Goal: Task Accomplishment & Management: Manage account settings

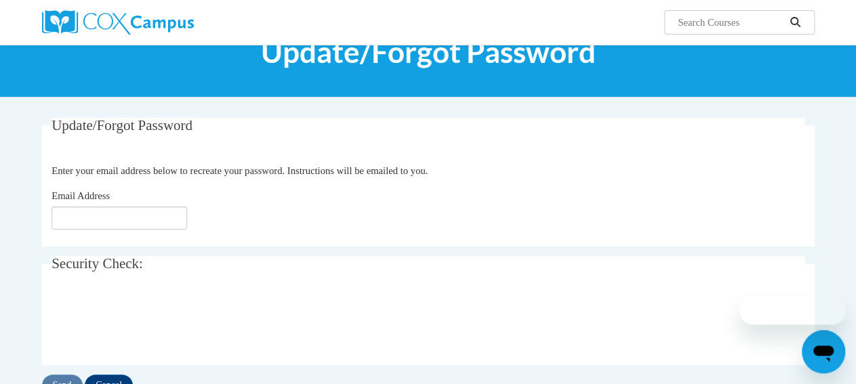
scroll to position [71, 0]
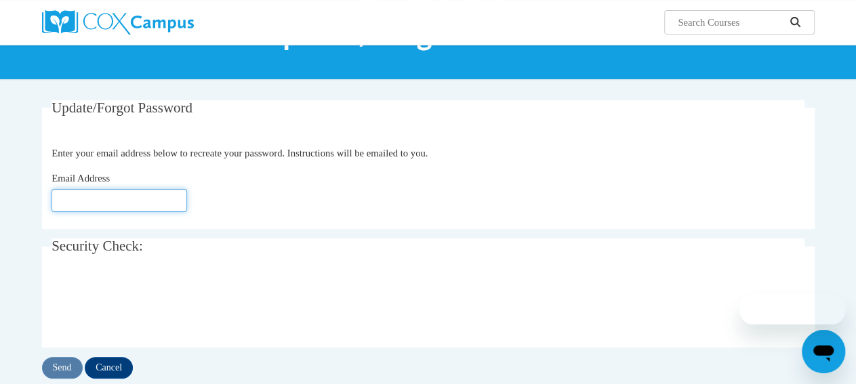
click at [101, 205] on input "Email Address" at bounding box center [120, 200] width 136 height 23
type input "d"
type input "[EMAIL_ADDRESS][DOMAIN_NAME]"
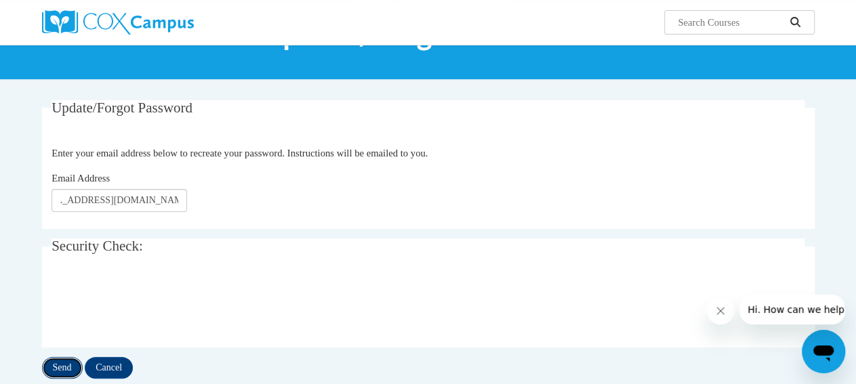
click at [56, 367] on input "Send" at bounding box center [62, 368] width 41 height 22
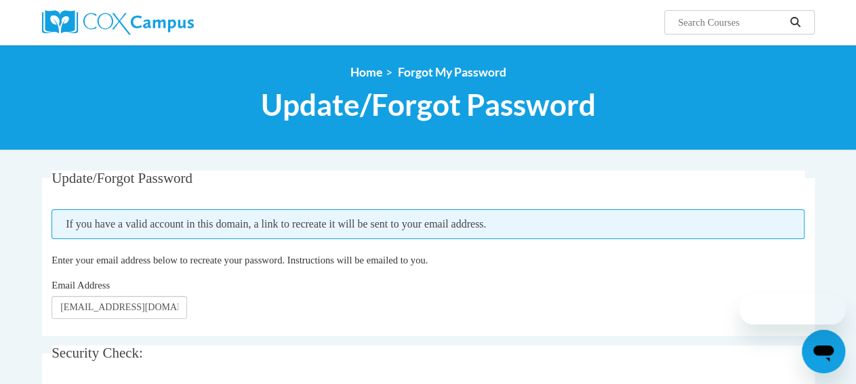
click at [58, 367] on fieldset "Security Check: Enter the security code + =" at bounding box center [428, 374] width 773 height 56
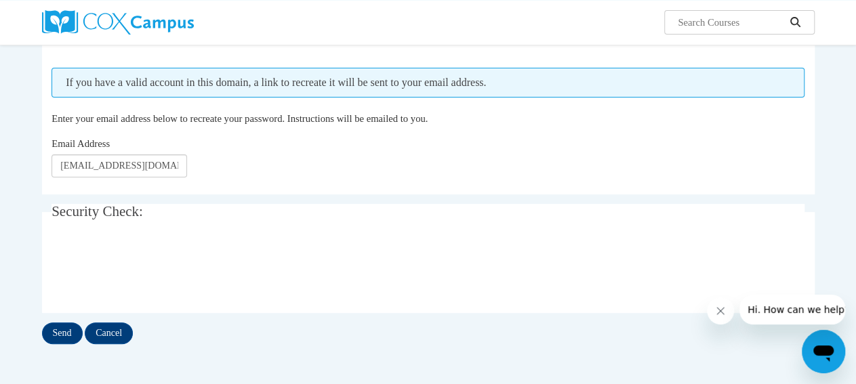
scroll to position [212, 0]
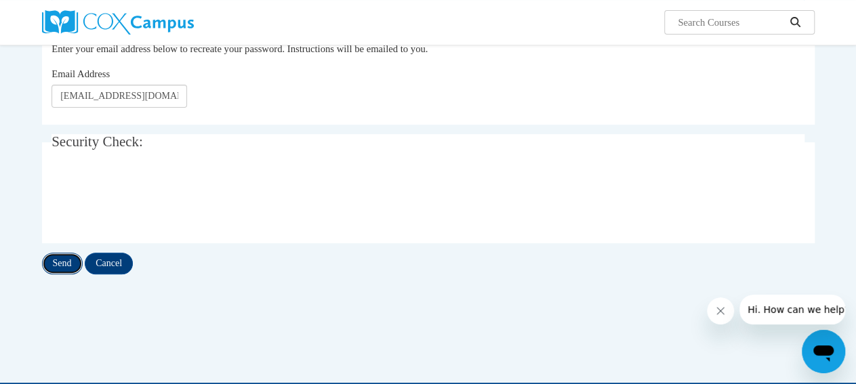
click at [68, 266] on input "Send" at bounding box center [62, 264] width 41 height 22
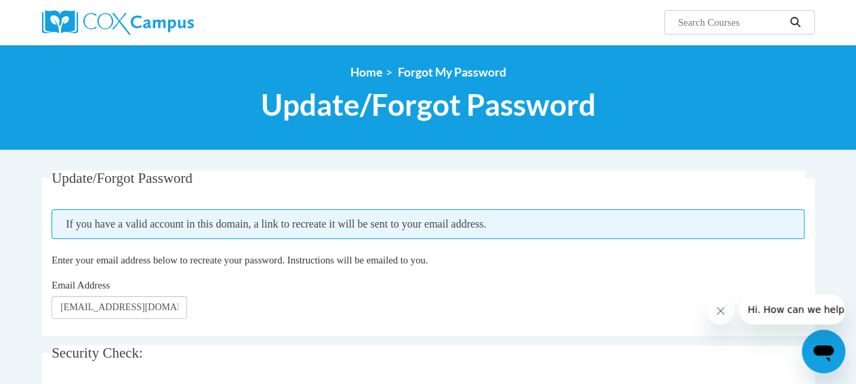
scroll to position [223, 0]
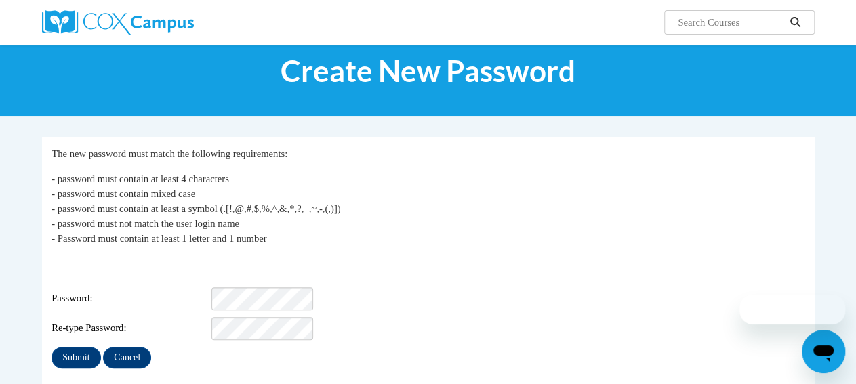
scroll to position [71, 0]
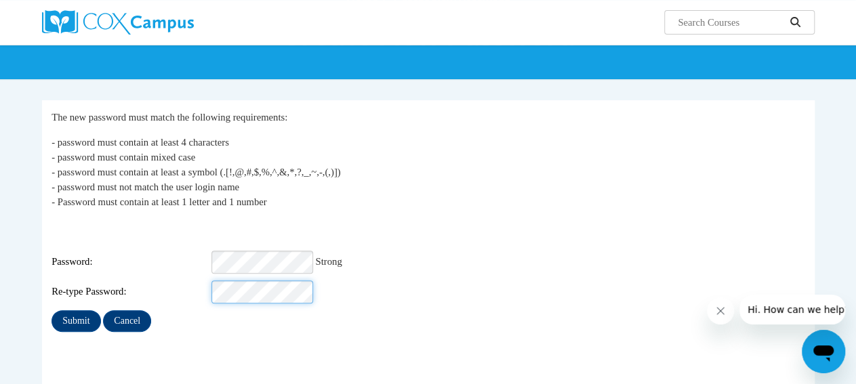
click at [52, 311] on input "Submit" at bounding box center [76, 322] width 49 height 22
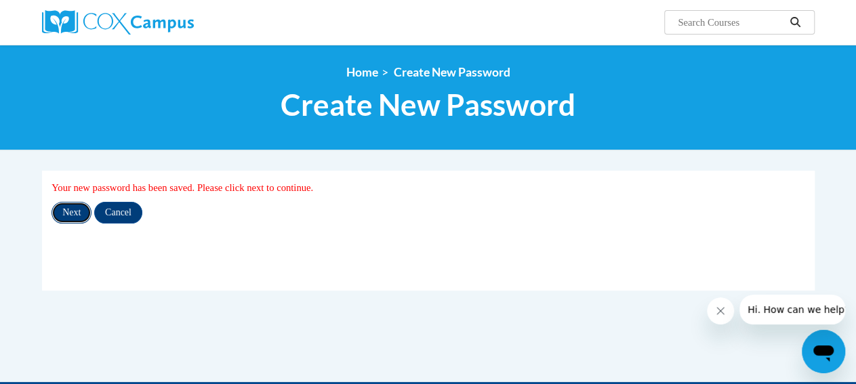
click at [66, 216] on input "Next" at bounding box center [72, 213] width 40 height 22
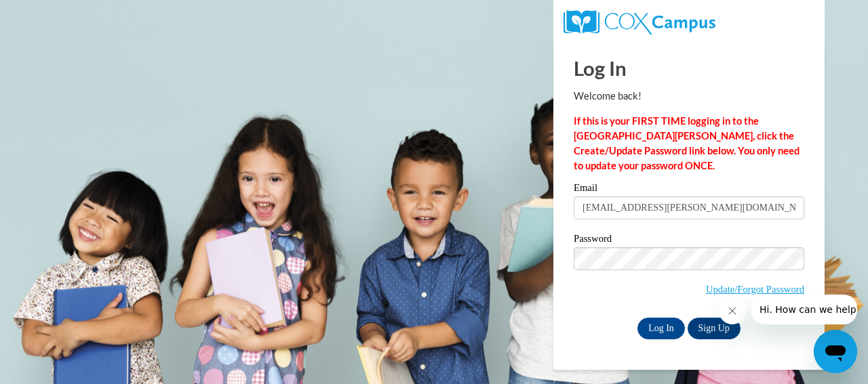
click at [637, 318] on input "Log In" at bounding box center [660, 329] width 47 height 22
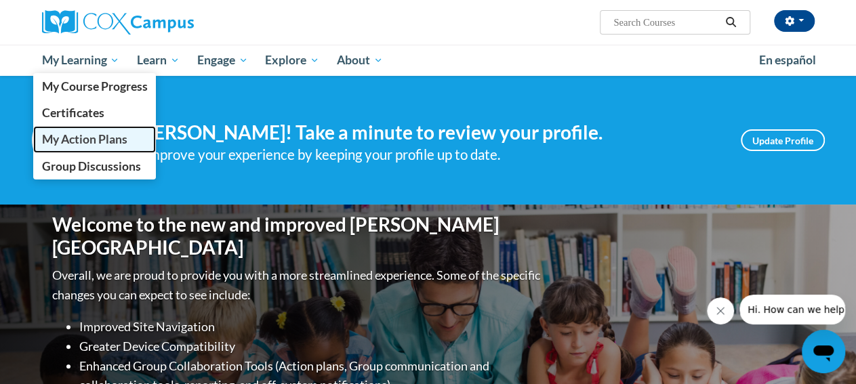
click at [103, 138] on span "My Action Plans" at bounding box center [83, 139] width 85 height 14
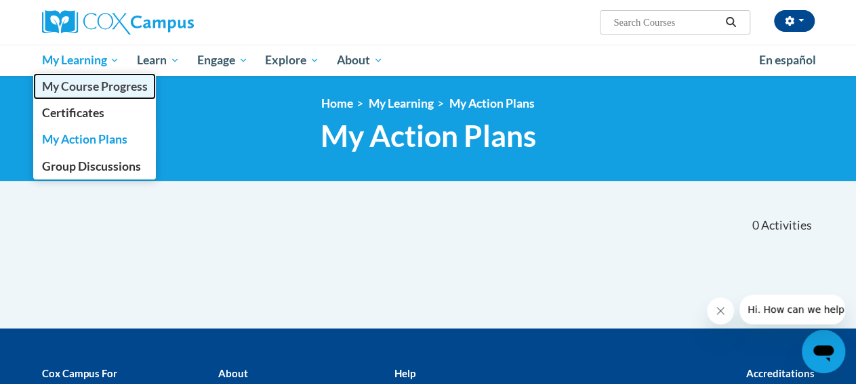
click at [94, 93] on span "My Course Progress" at bounding box center [94, 86] width 106 height 14
